Goal: Task Accomplishment & Management: Complete application form

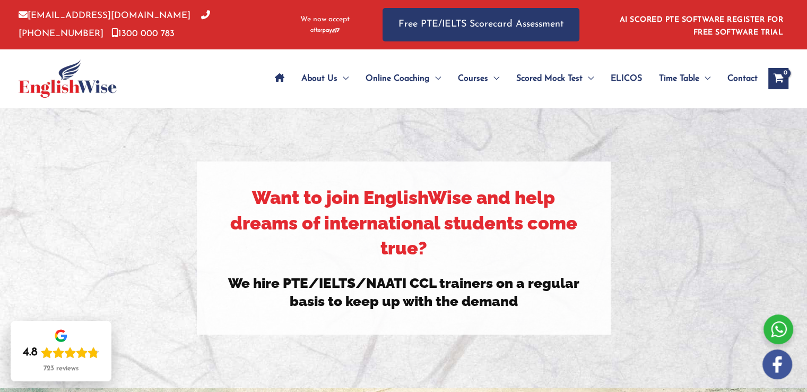
click at [747, 76] on span "Contact" at bounding box center [743, 78] width 30 height 37
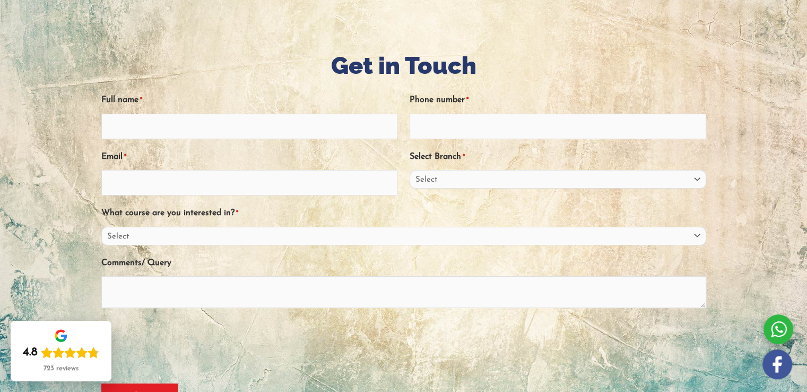
scroll to position [153, 0]
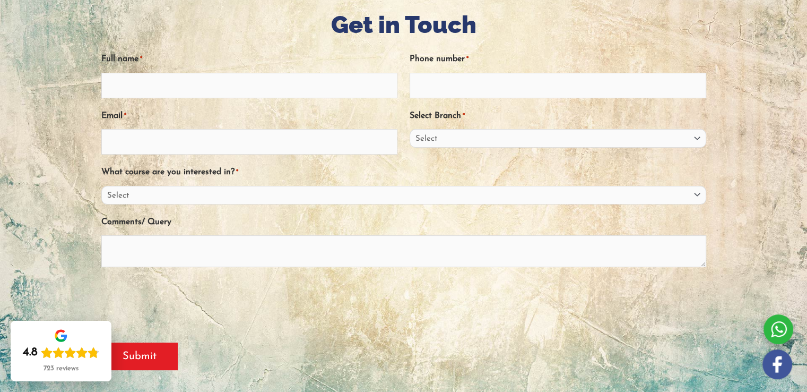
click at [165, 75] on input "Full name *" at bounding box center [249, 85] width 297 height 25
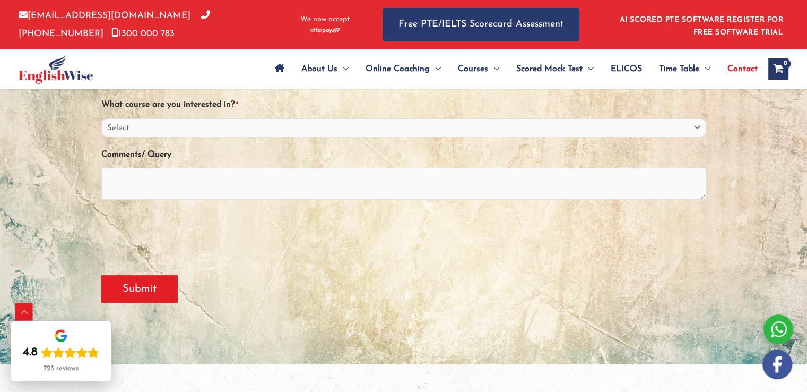
scroll to position [197, 0]
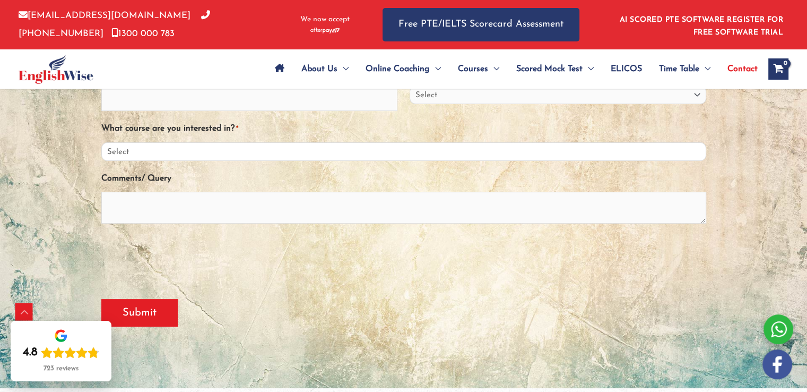
click at [476, 156] on select "Select PTE NAATI IELTS OET General English" at bounding box center [403, 151] width 605 height 19
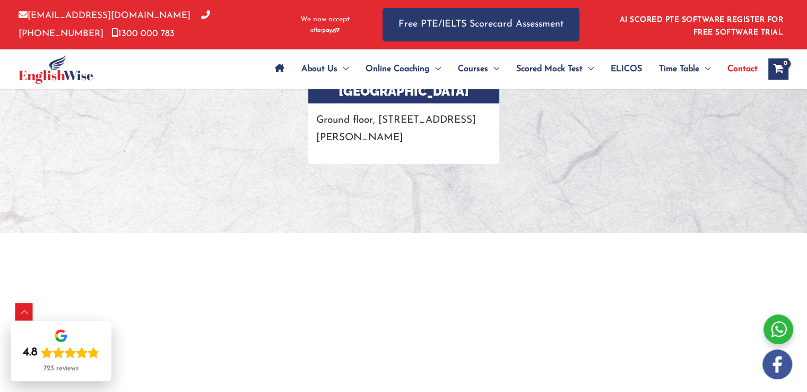
scroll to position [2606, 0]
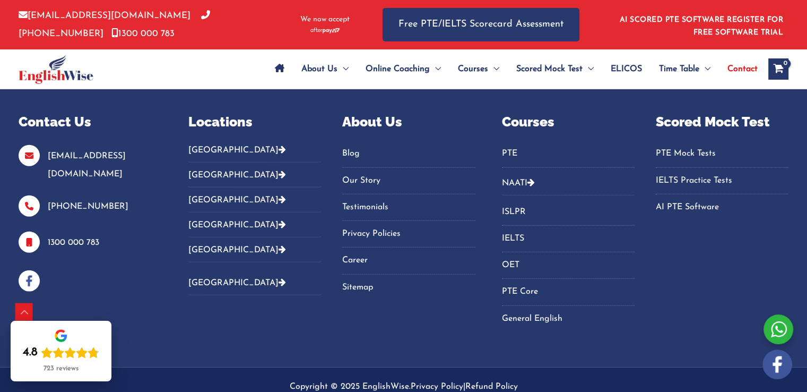
click at [367, 252] on link "Career" at bounding box center [408, 261] width 133 height 18
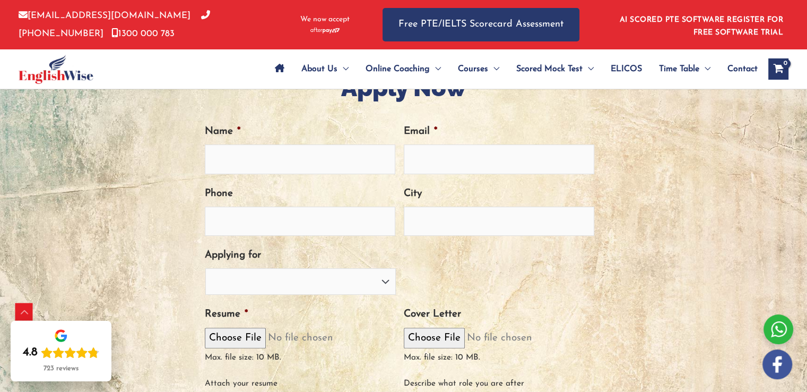
scroll to position [367, 0]
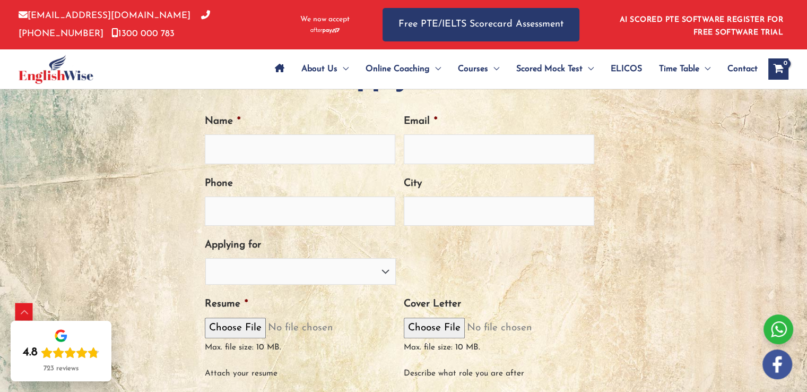
click at [807, 214] on html "Skip to content [EMAIL_ADDRESS][DOMAIN_NAME] [PHONE_NUMBER] [PHONE_NUMBER] We n…" at bounding box center [403, 268] width 807 height 1271
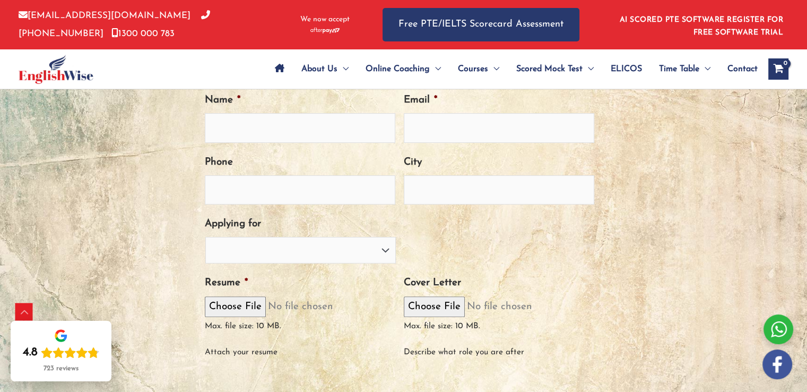
scroll to position [386, 0]
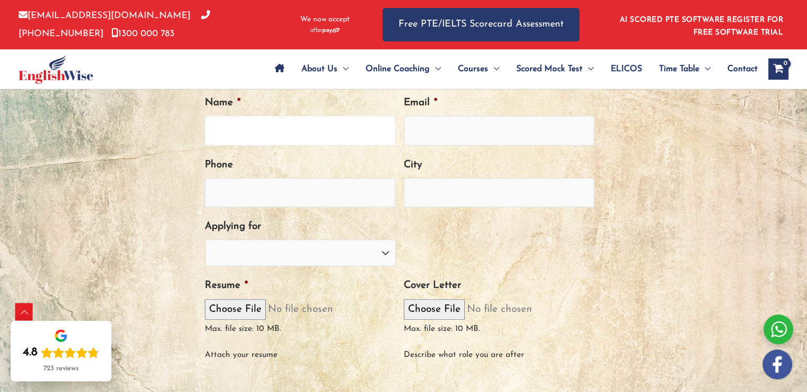
click at [276, 122] on input "Name *" at bounding box center [300, 130] width 191 height 29
type input "[PERSON_NAME]"
type input "[EMAIL_ADDRESS][DOMAIN_NAME]"
type input "0475124701"
type input "OFFICER"
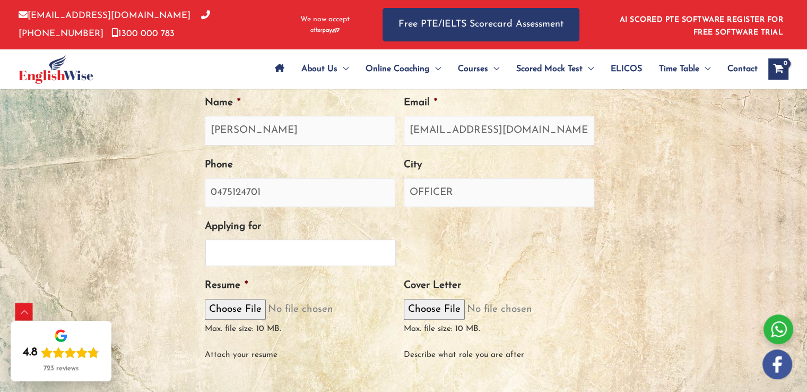
click at [355, 253] on select "PTE Trainer IELTS Trainer [PERSON_NAME] Trainer OET Trainer PTE/NAATI/IELTS Sal…" at bounding box center [300, 252] width 191 height 27
select select "PTE Trainer"
click at [205, 239] on select "PTE Trainer IELTS Trainer [PERSON_NAME] Trainer OET Trainer PTE/NAATI/IELTS Sal…" at bounding box center [300, 252] width 191 height 27
click at [296, 239] on select "PTE Trainer IELTS Trainer [PERSON_NAME] Trainer OET Trainer PTE/NAATI/IELTS Sal…" at bounding box center [300, 252] width 191 height 27
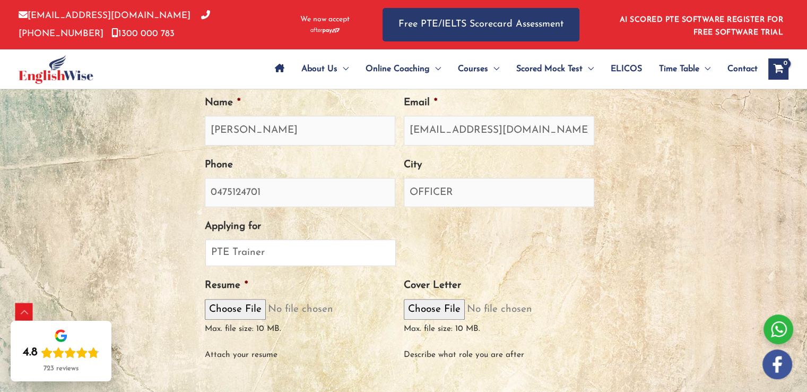
click at [296, 239] on select "PTE Trainer IELTS Trainer [PERSON_NAME] Trainer OET Trainer PTE/NAATI/IELTS Sal…" at bounding box center [300, 252] width 191 height 27
click at [205, 239] on select "PTE Trainer IELTS Trainer [PERSON_NAME] Trainer OET Trainer PTE/NAATI/IELTS Sal…" at bounding box center [300, 252] width 191 height 27
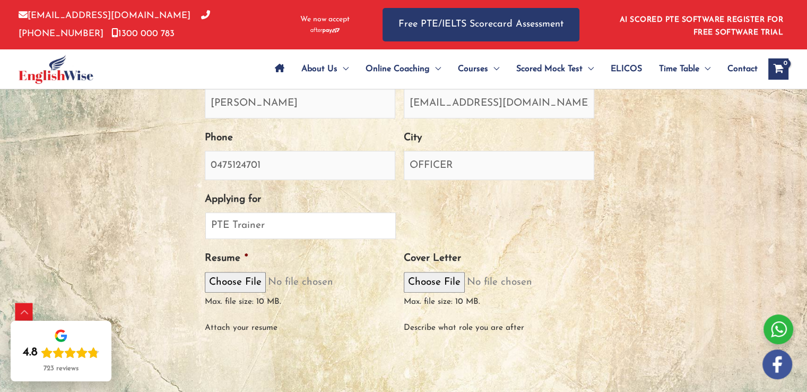
scroll to position [448, 0]
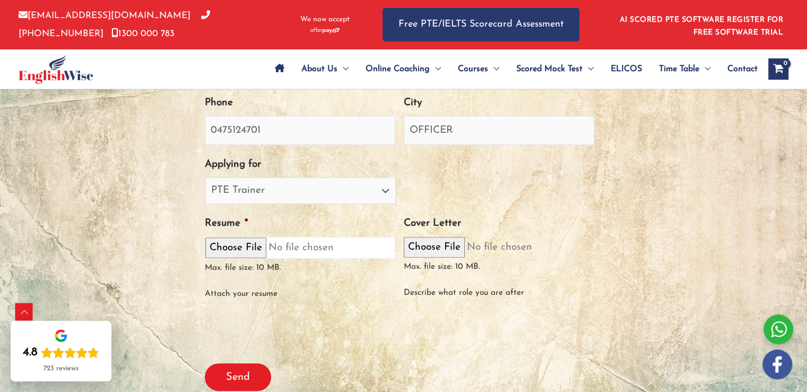
click at [224, 251] on input "Resume *" at bounding box center [300, 248] width 191 height 22
type input "C:\fakepath\[GEOGRAPHIC_DATA] Sharma Resume.pdf"
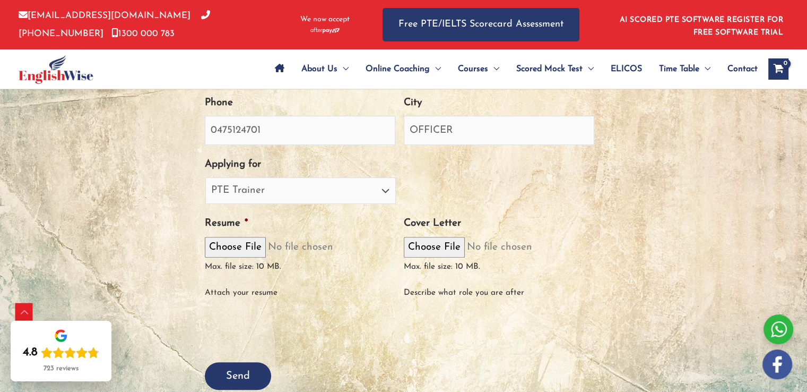
click at [261, 364] on input "Send" at bounding box center [238, 376] width 66 height 28
click at [239, 373] on input "Send" at bounding box center [238, 376] width 66 height 28
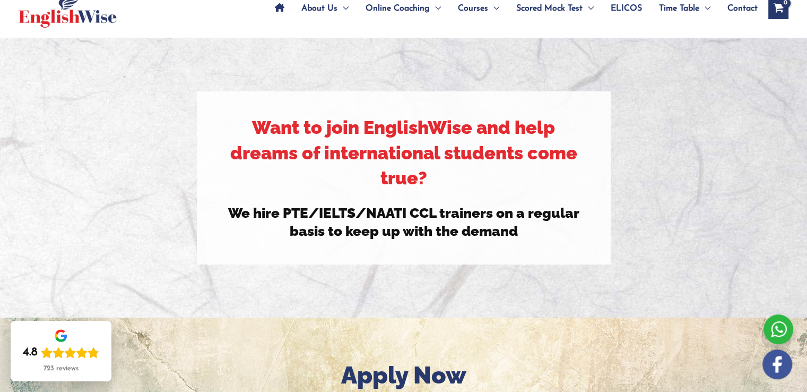
scroll to position [0, 0]
